Goal: Transaction & Acquisition: Purchase product/service

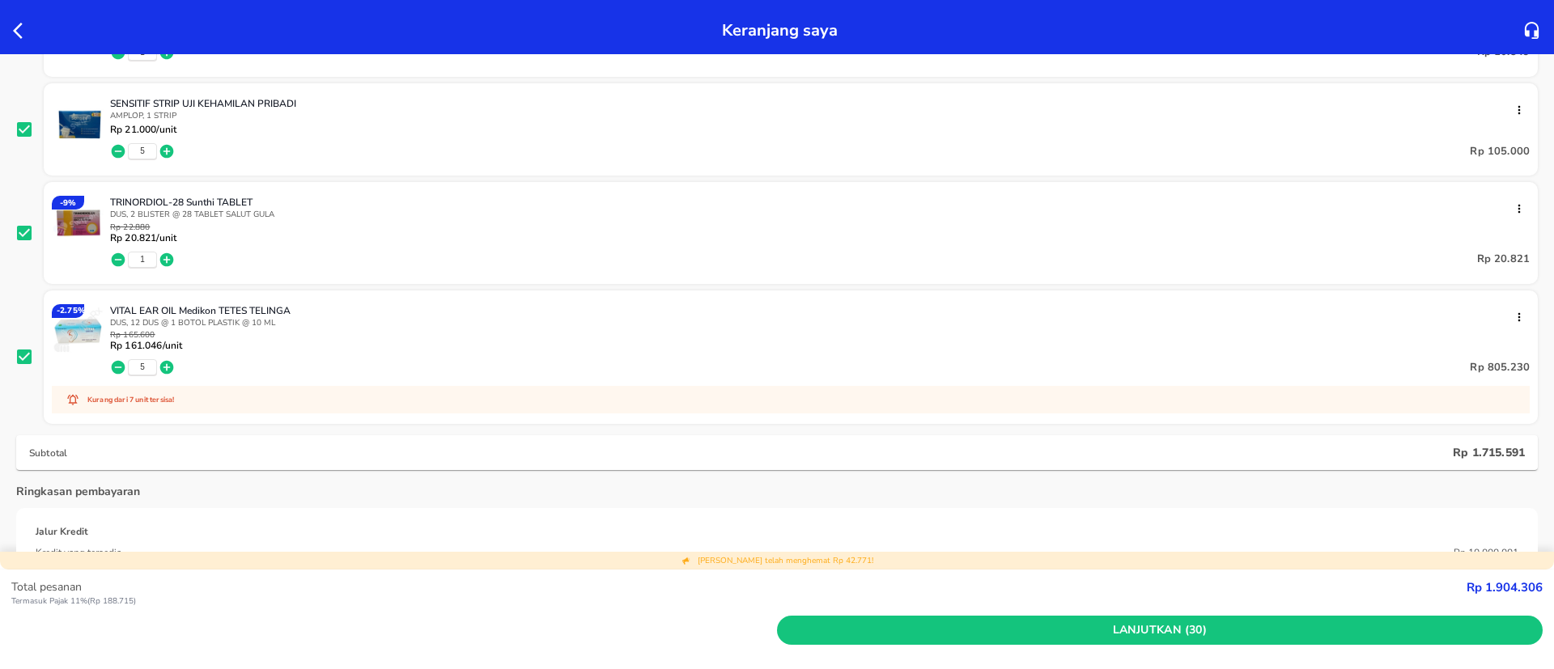
scroll to position [1424, 0]
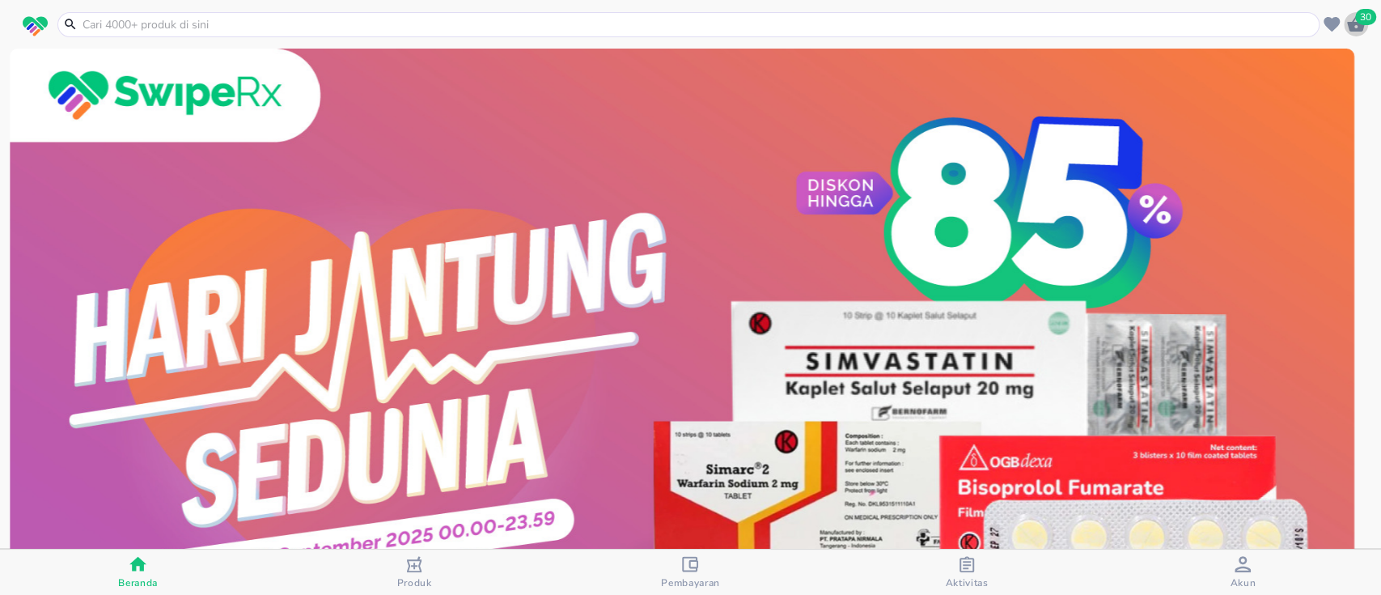
click at [1364, 24] on span "30" at bounding box center [1366, 17] width 21 height 16
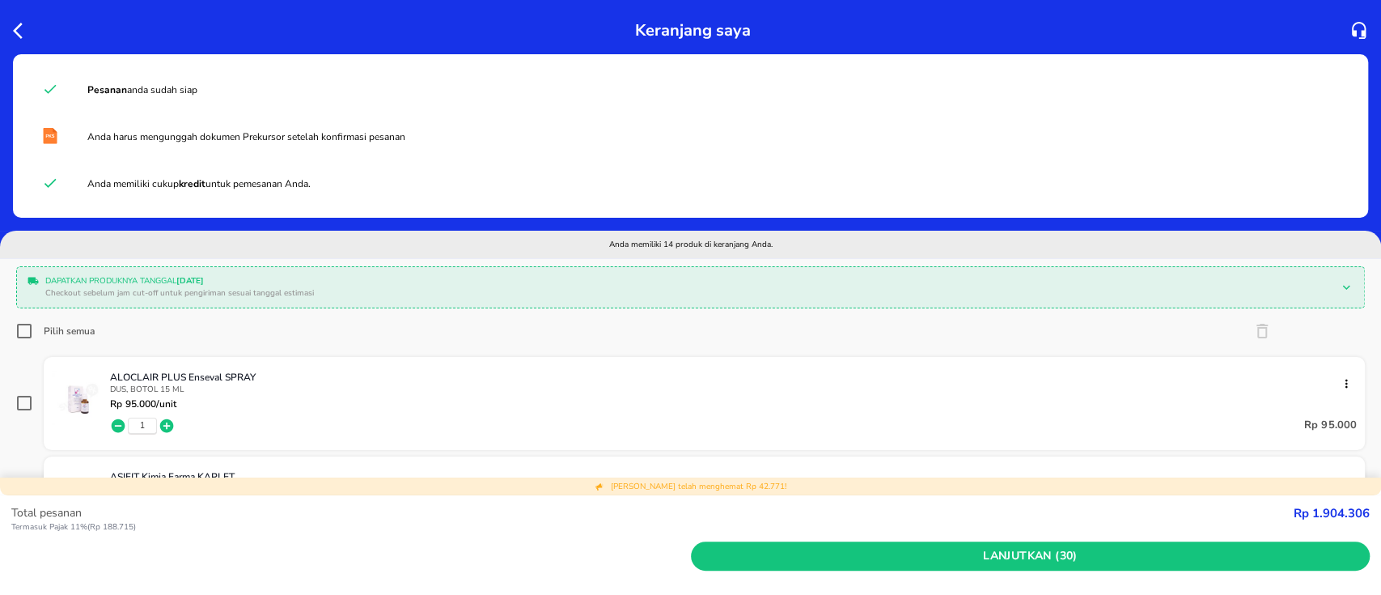
click at [19, 325] on input "Pilih semua" at bounding box center [24, 331] width 16 height 16
checkbox input "true"
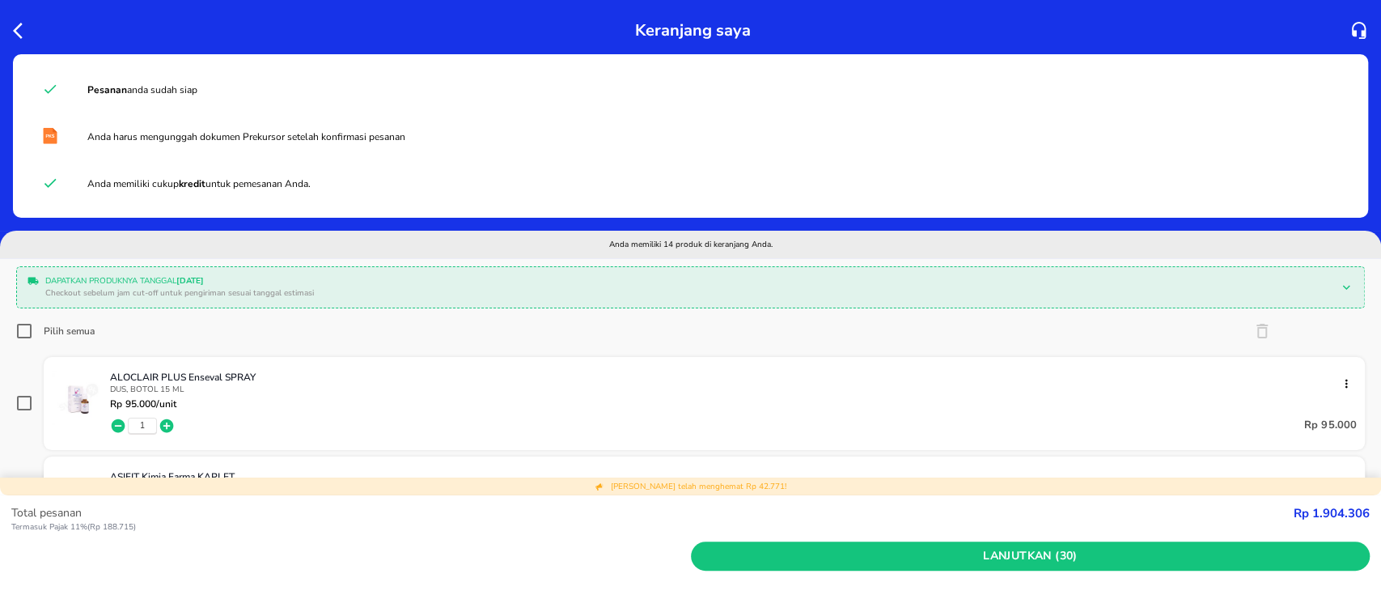
checkbox input "true"
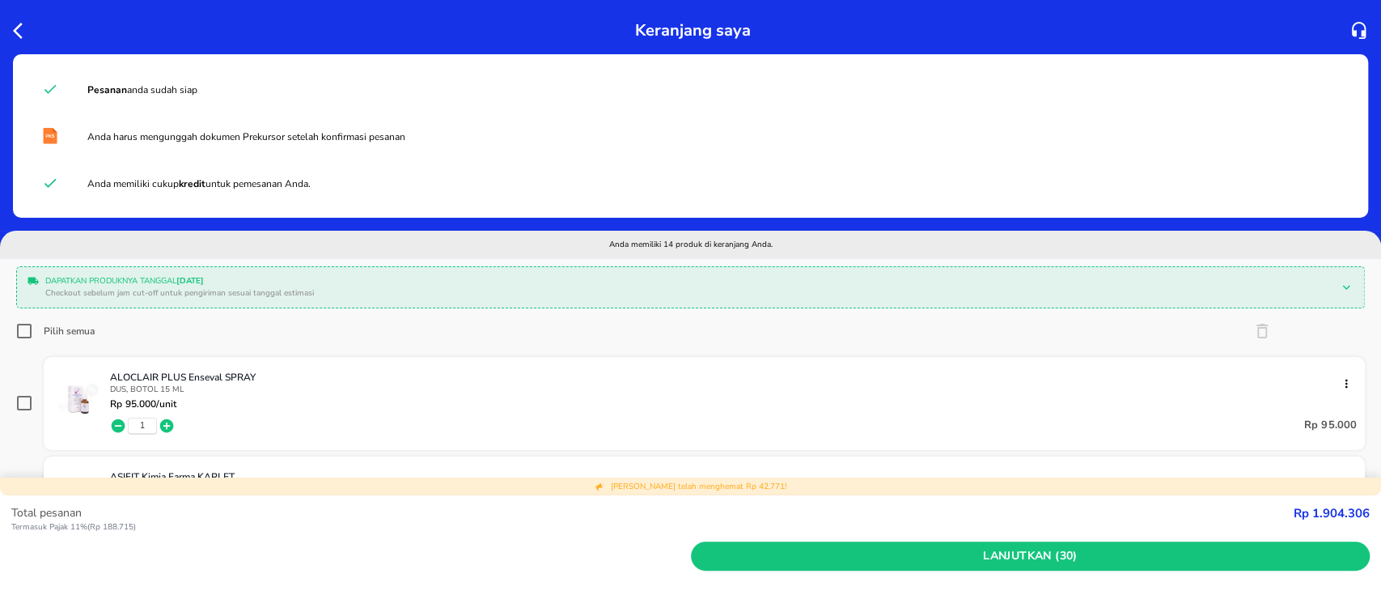
checkbox input "true"
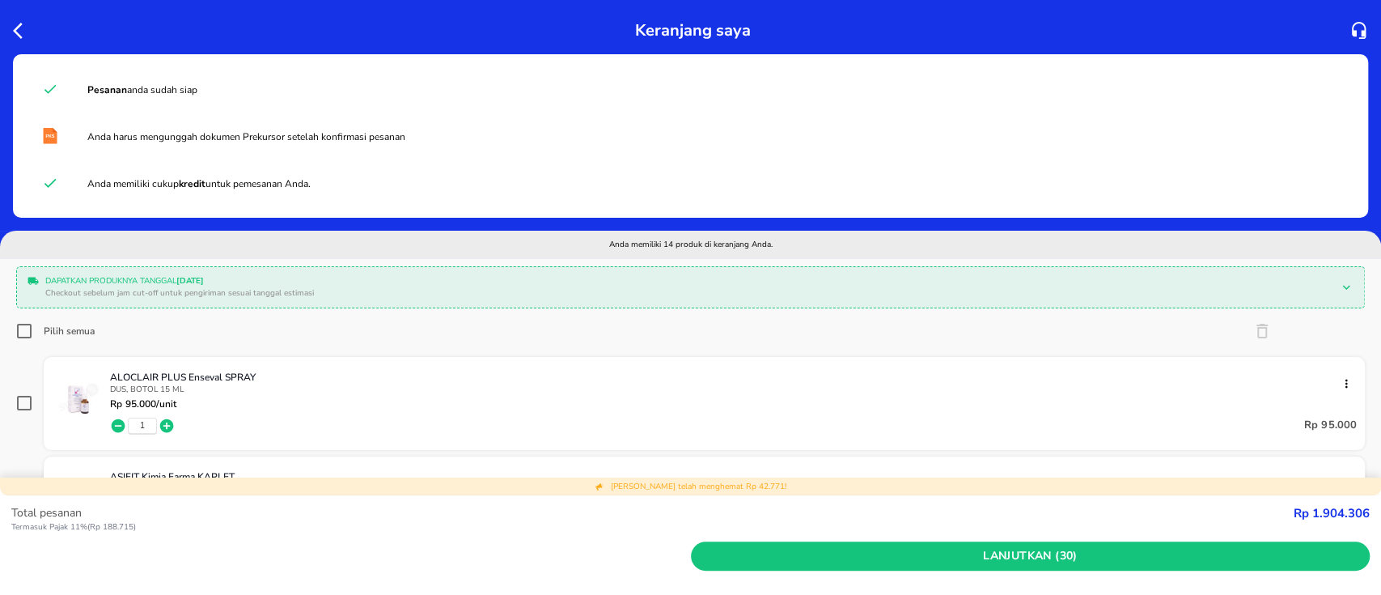
checkbox input "true"
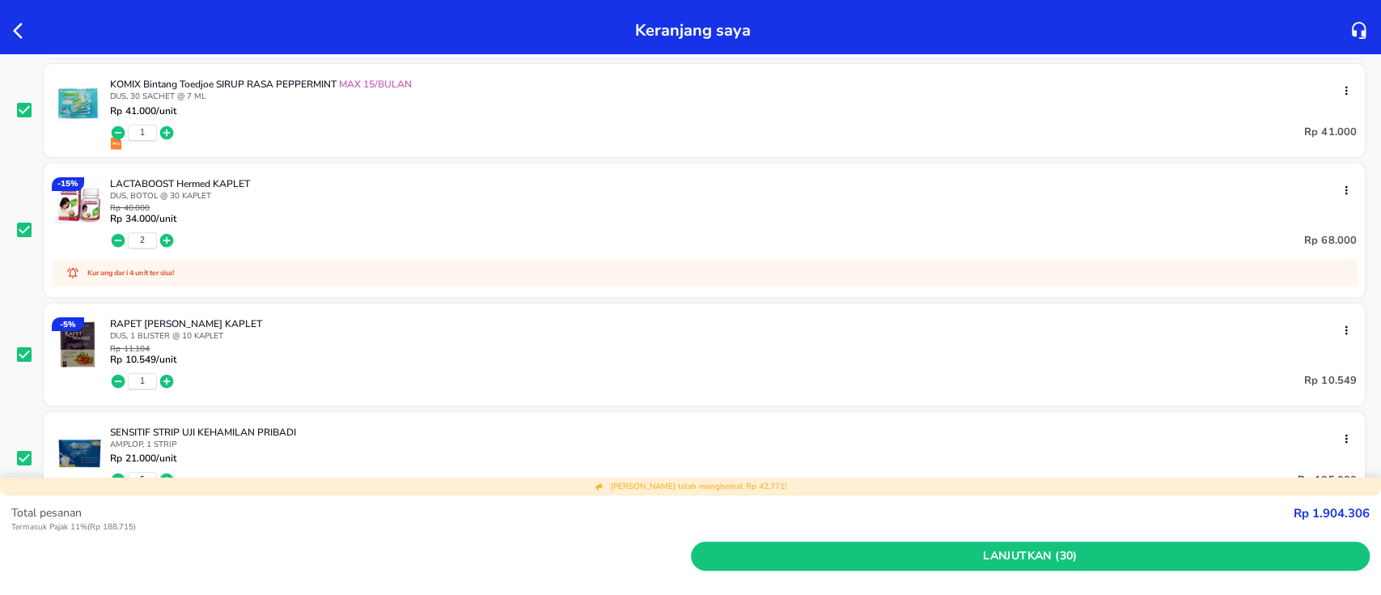
scroll to position [1295, 0]
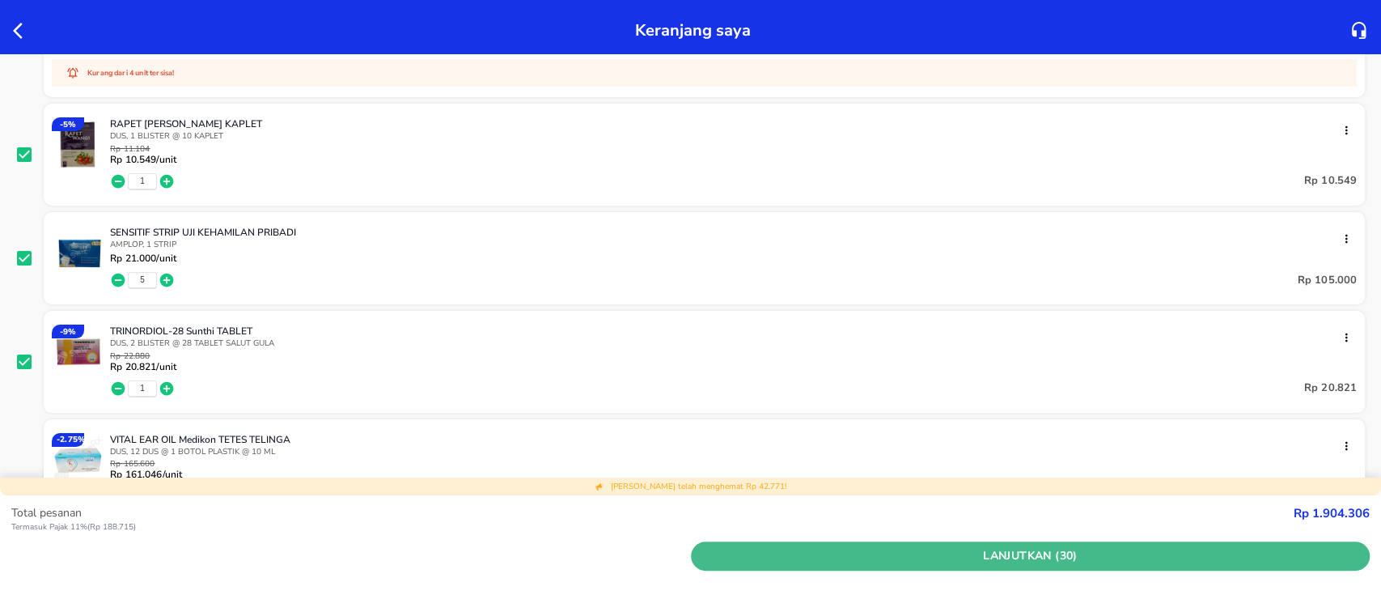
click at [883, 546] on span "Lanjutkan (30)" at bounding box center [1031, 556] width 667 height 20
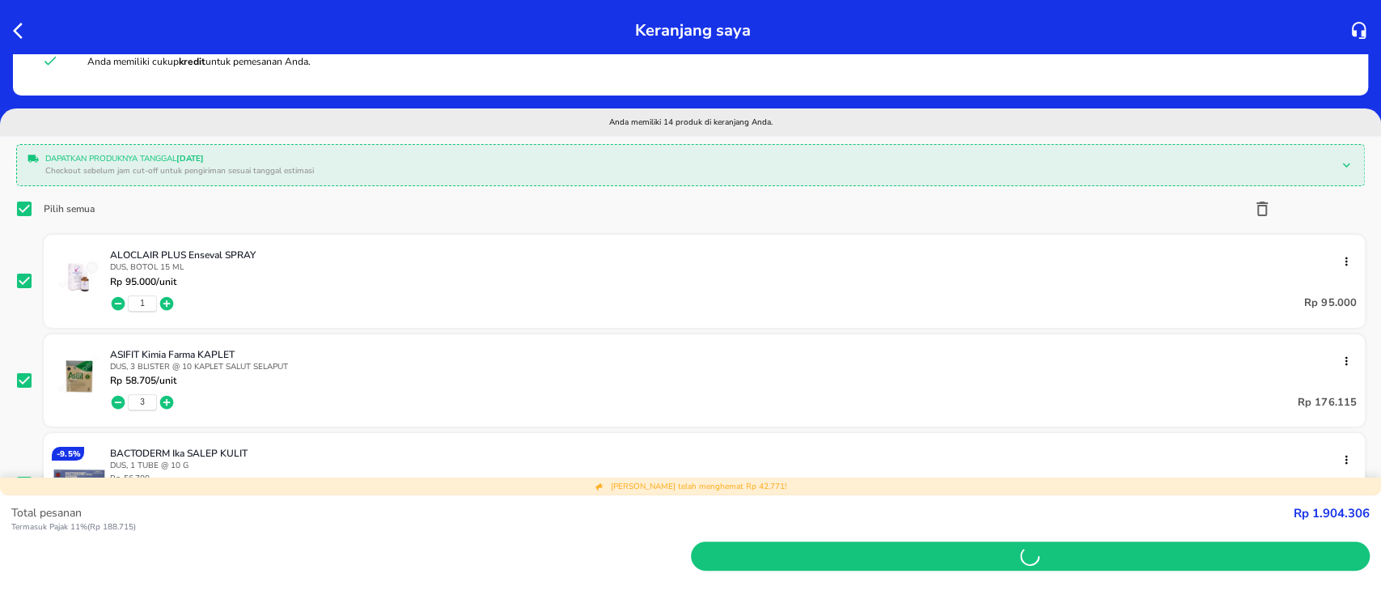
scroll to position [108, 0]
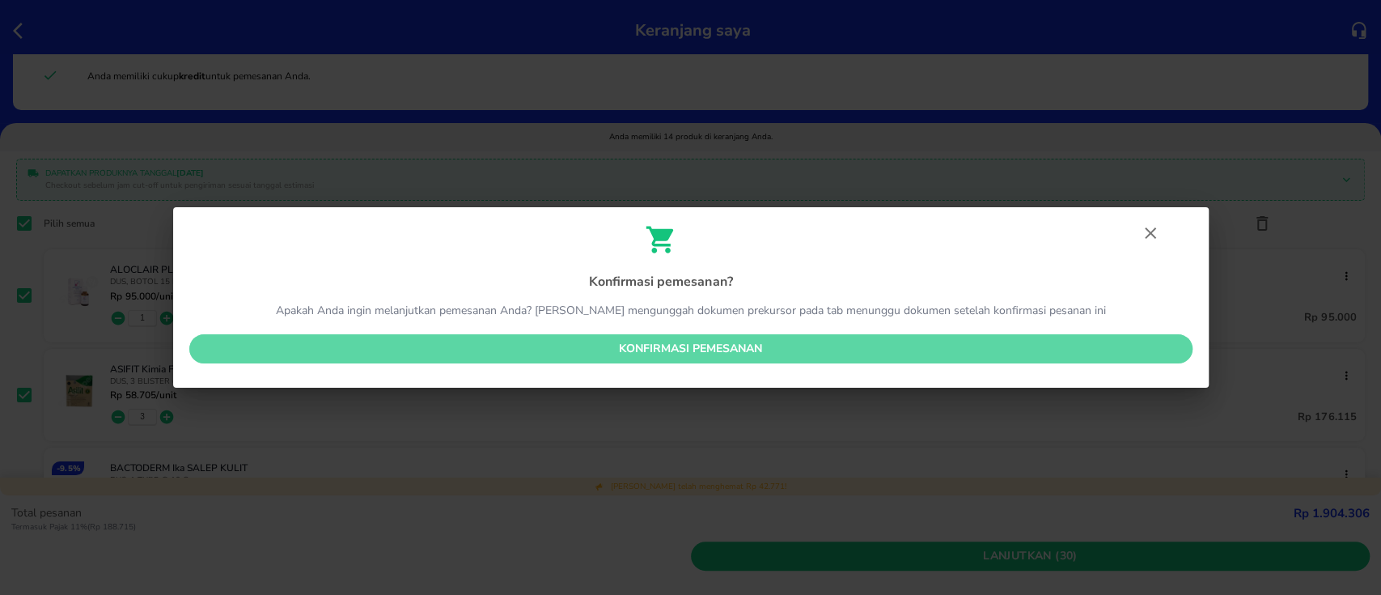
click at [571, 337] on button "Konfirmasi pemesanan" at bounding box center [691, 349] width 1004 height 30
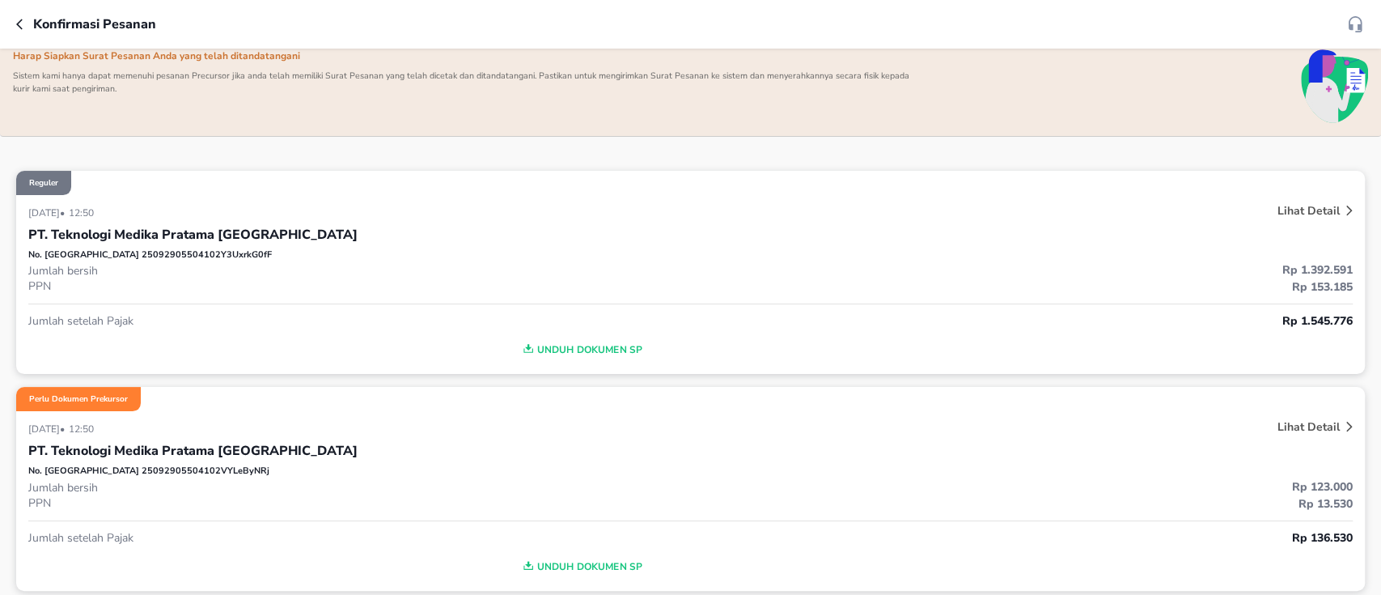
scroll to position [215, 0]
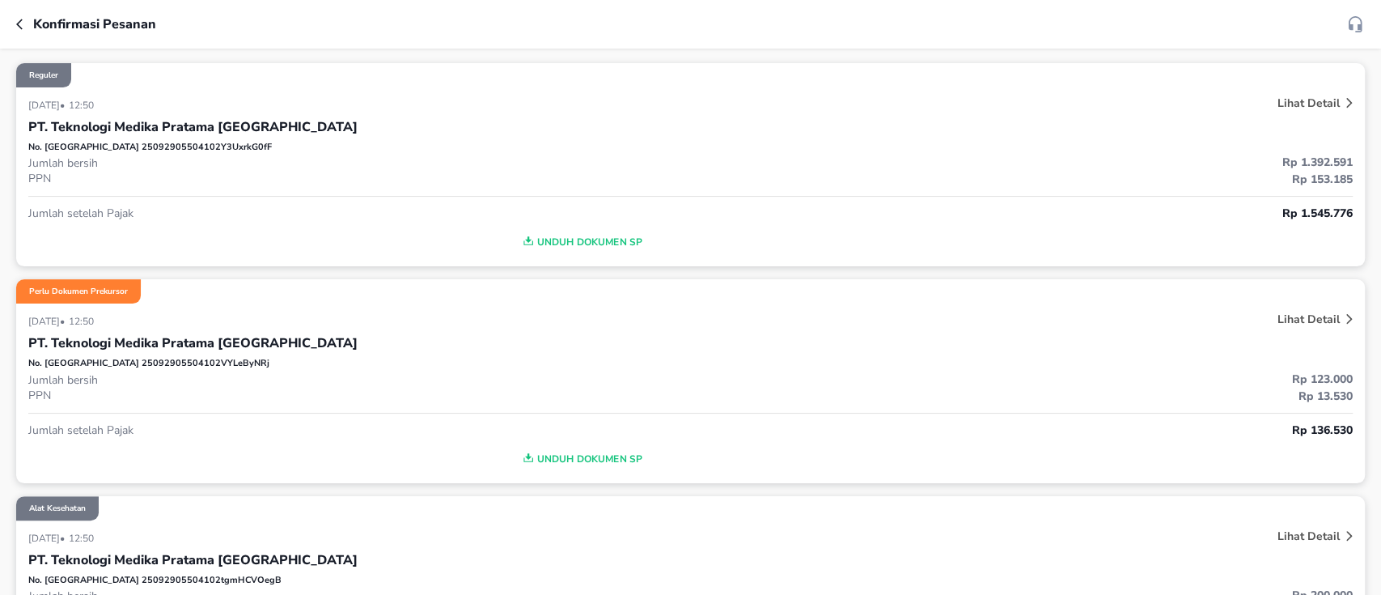
click at [1294, 316] on p "Lihat Detail" at bounding box center [1309, 319] width 62 height 15
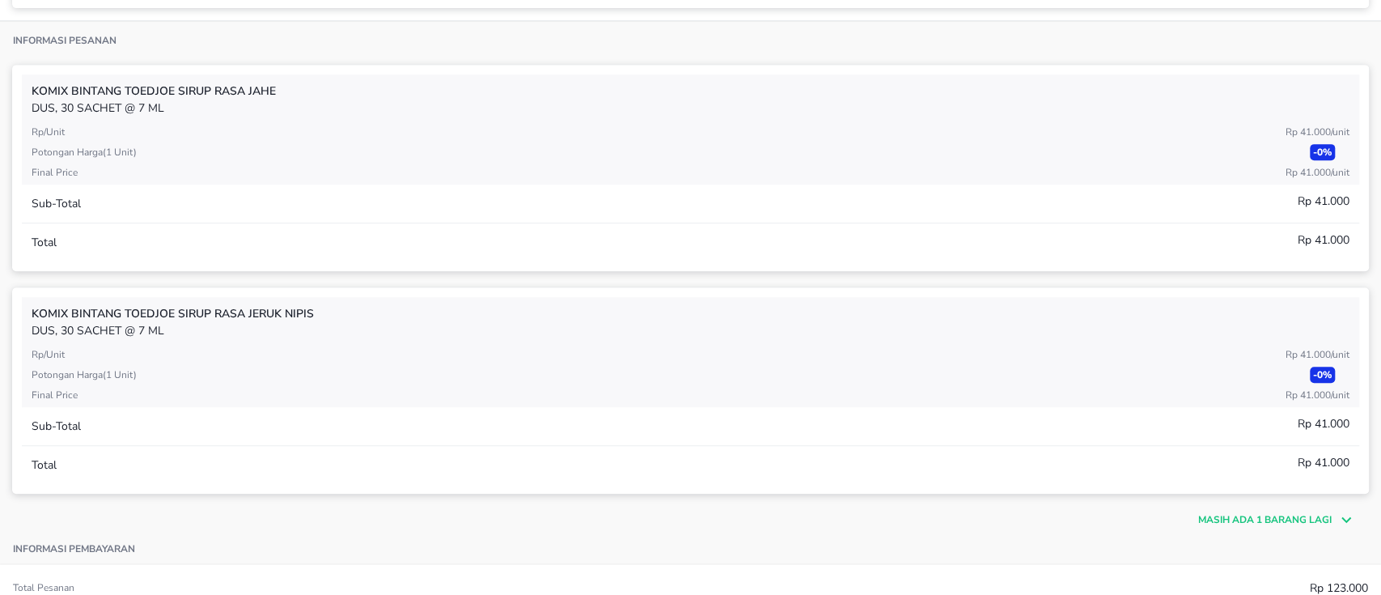
scroll to position [539, 0]
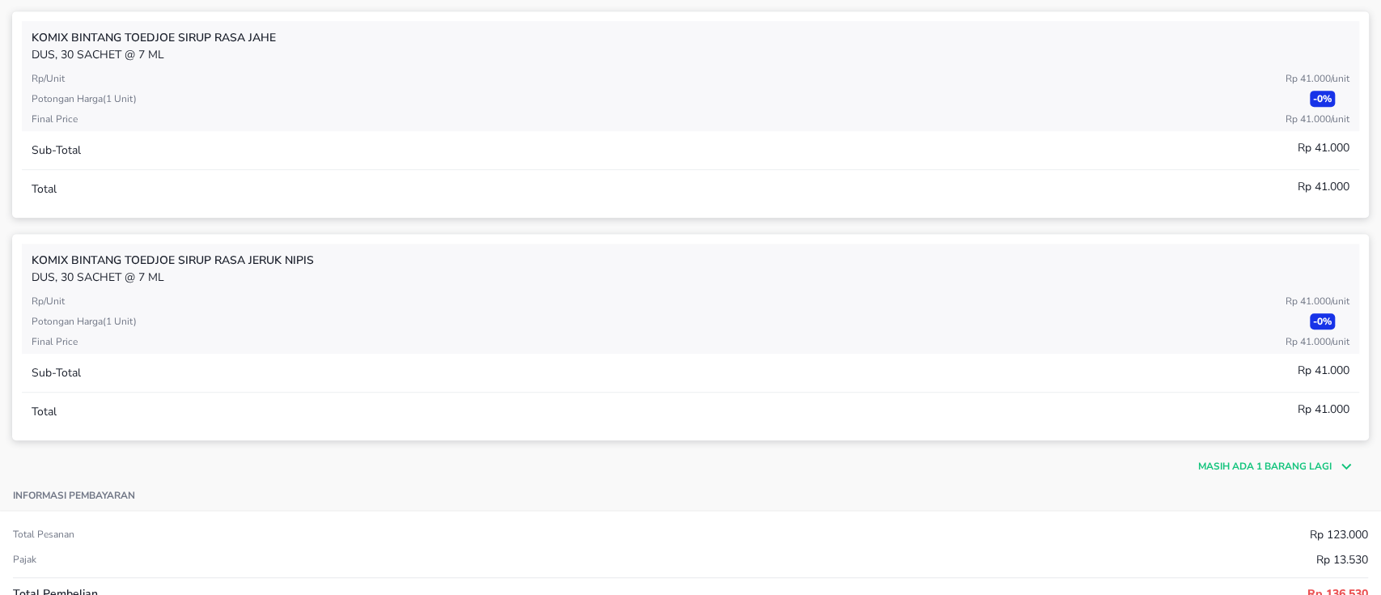
click at [1332, 458] on icon at bounding box center [1344, 465] width 24 height 19
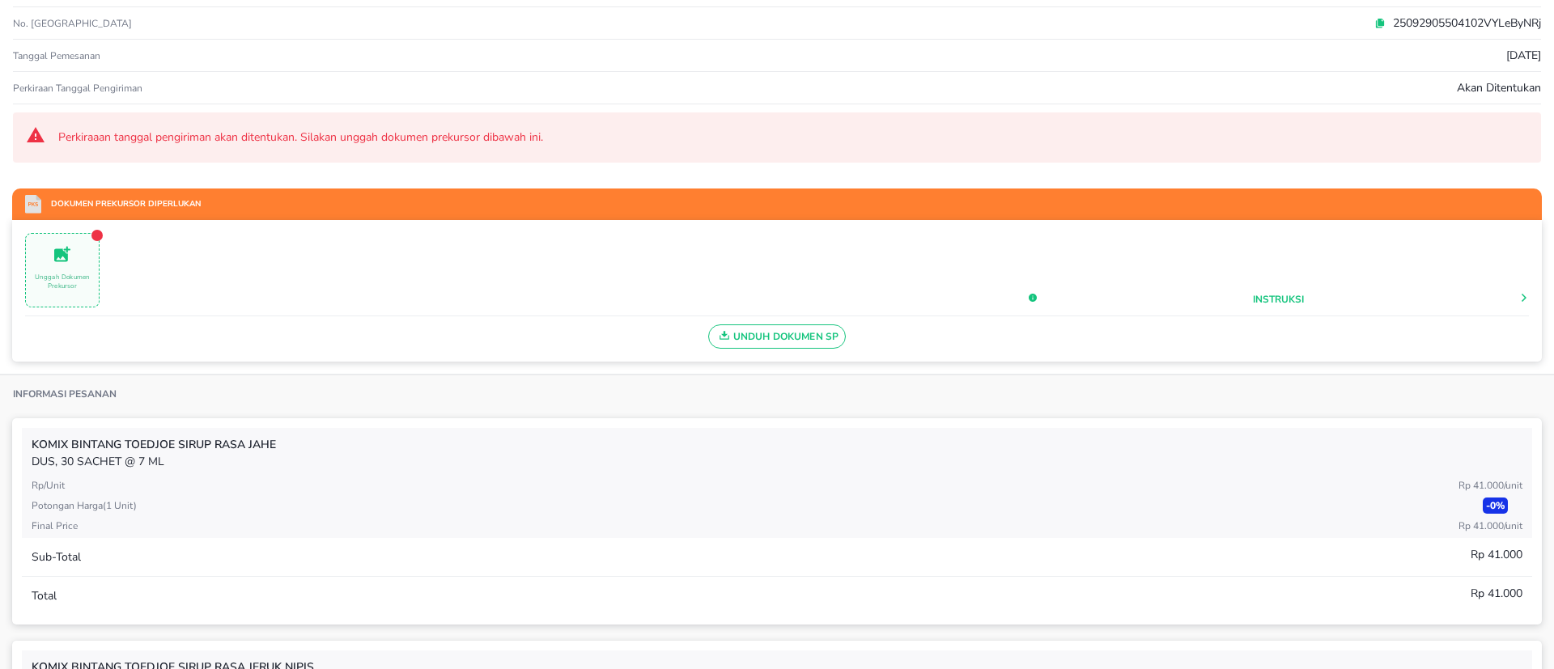
scroll to position [0, 0]
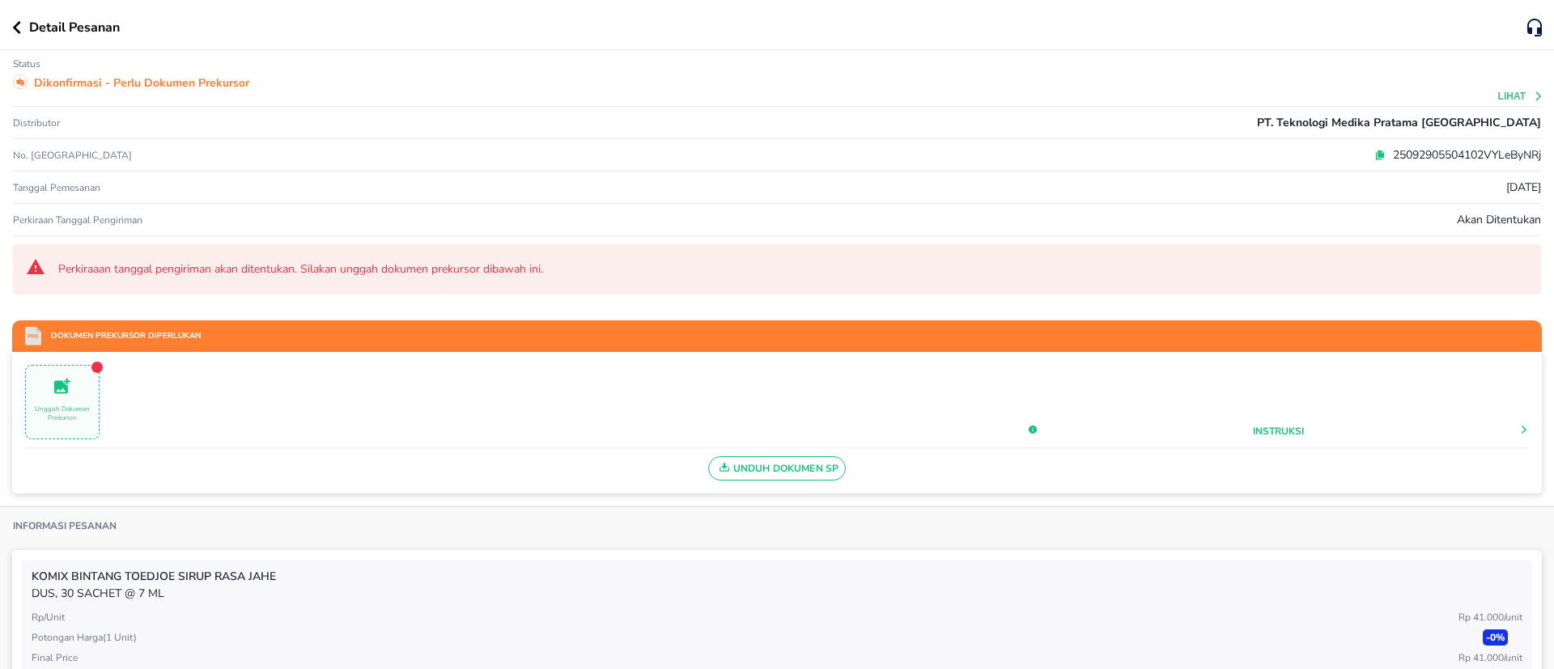
click at [18, 23] on icon "button" at bounding box center [17, 27] width 8 height 13
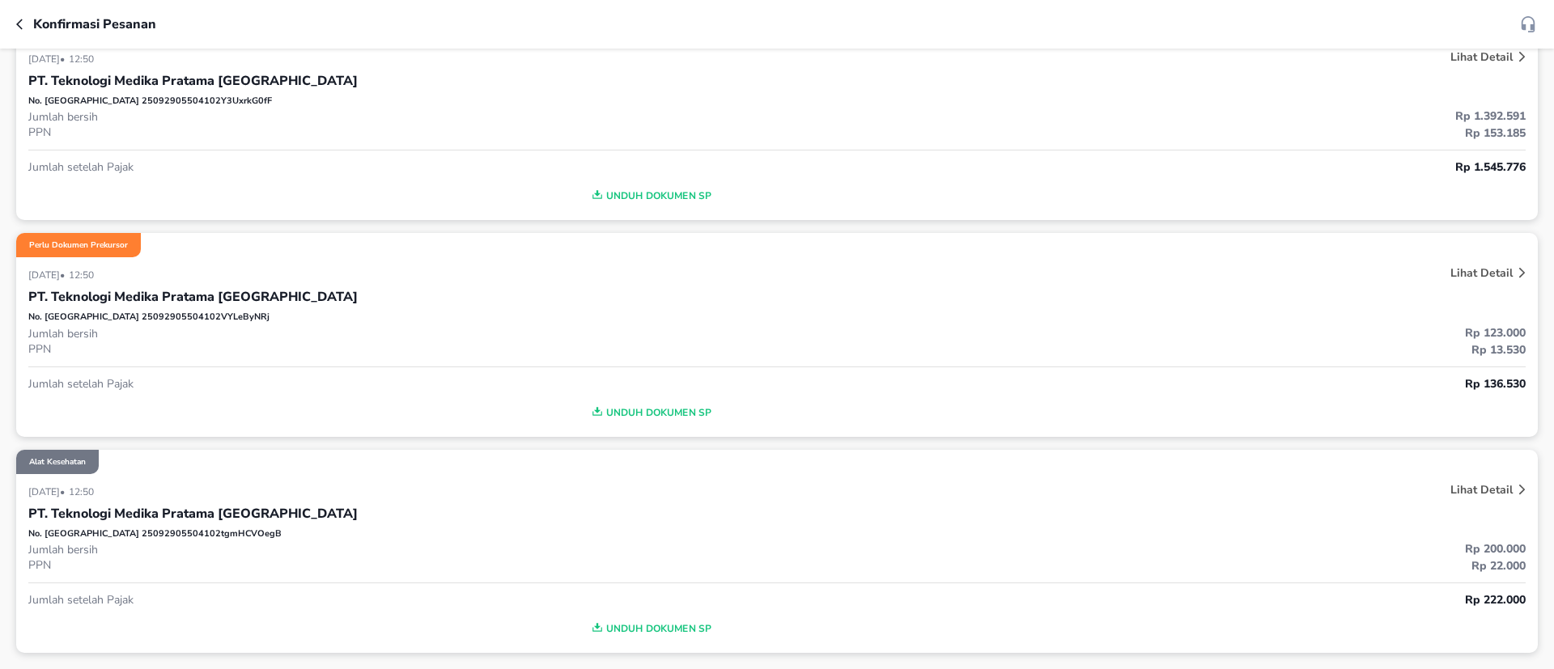
scroll to position [297, 0]
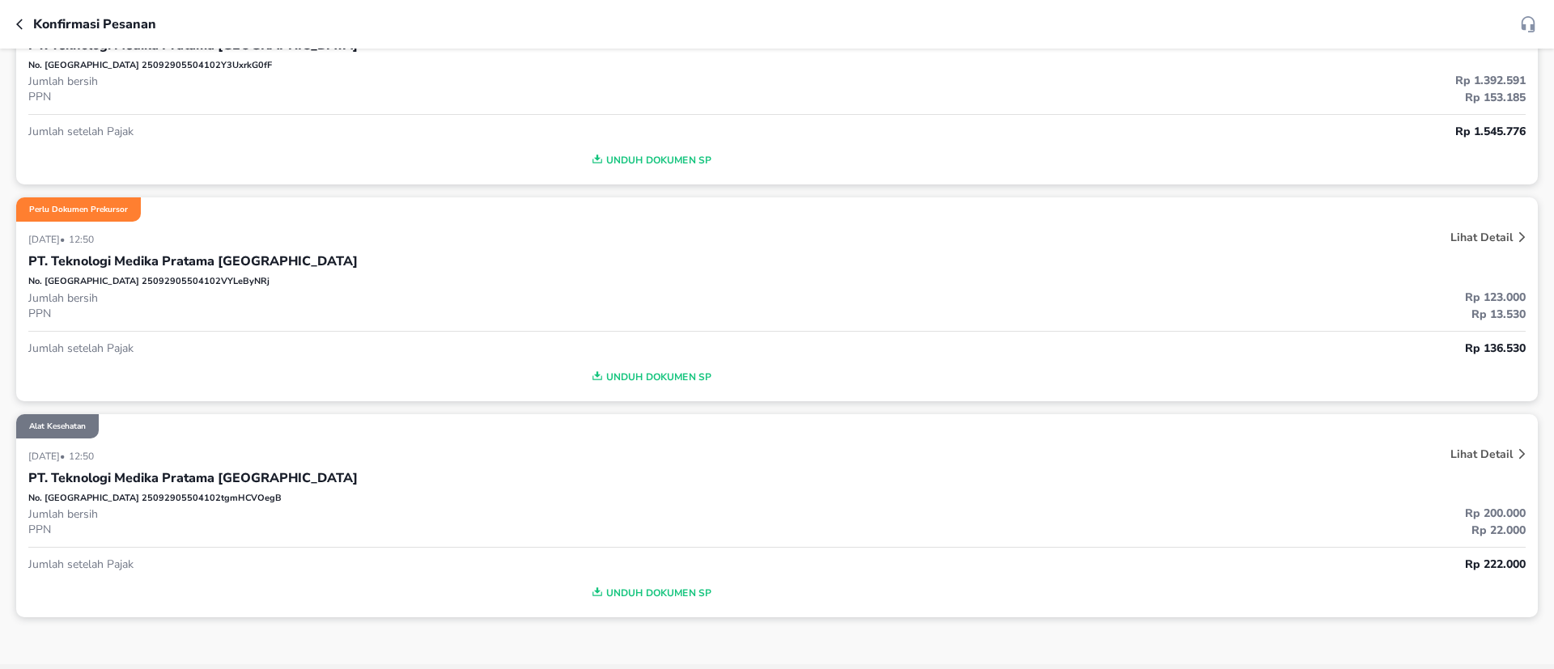
click at [1381, 462] on div "Lihat Detail" at bounding box center [1481, 454] width 69 height 22
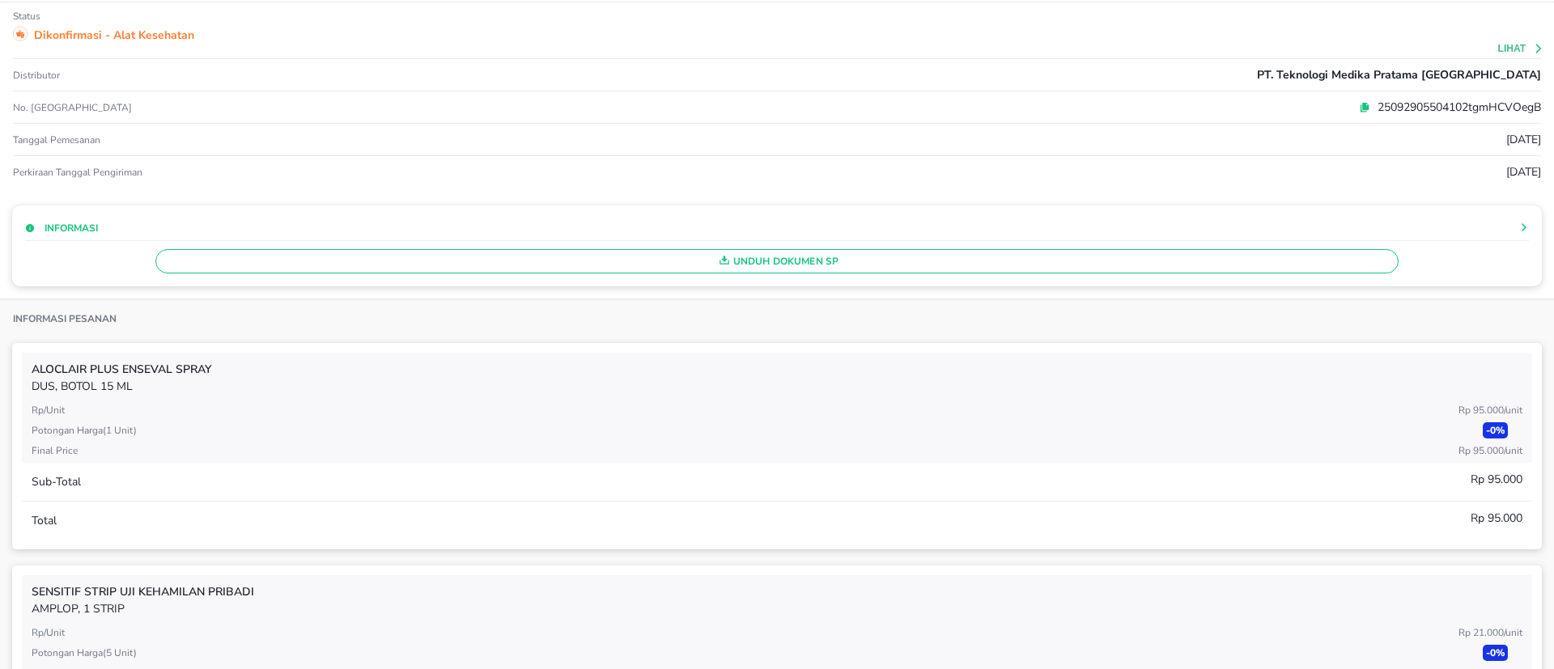
scroll to position [0, 0]
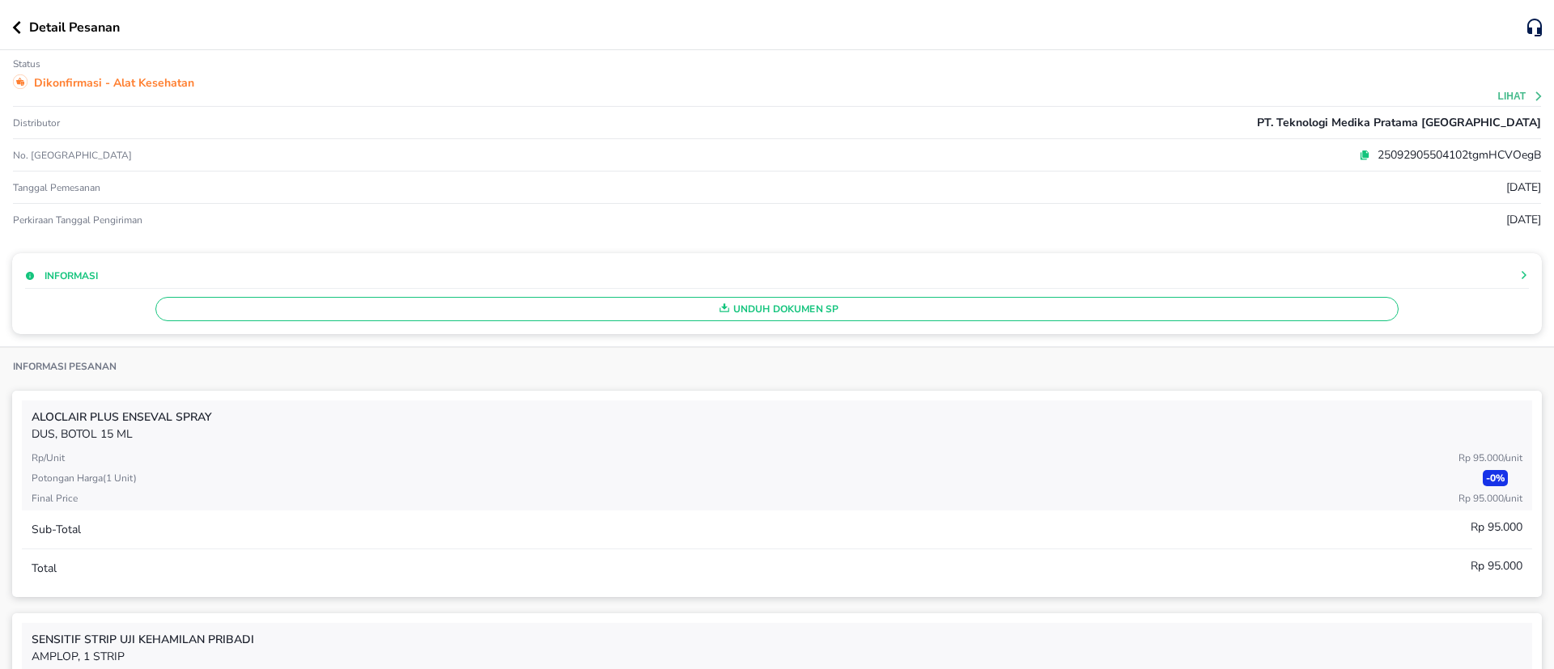
click at [16, 34] on div "Detail Pesanan" at bounding box center [769, 27] width 1515 height 19
click at [21, 28] on button "button" at bounding box center [20, 27] width 17 height 13
